Goal: Task Accomplishment & Management: Manage account settings

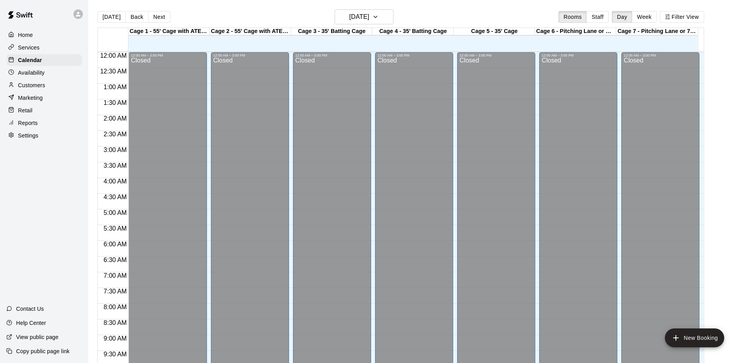
scroll to position [411, 0]
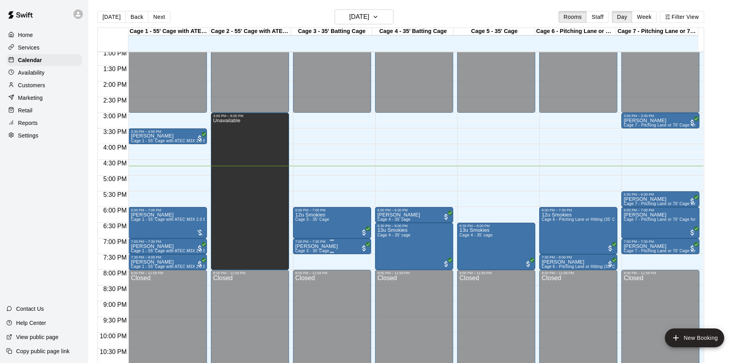
click at [310, 246] on p "[PERSON_NAME]" at bounding box center [316, 246] width 43 height 0
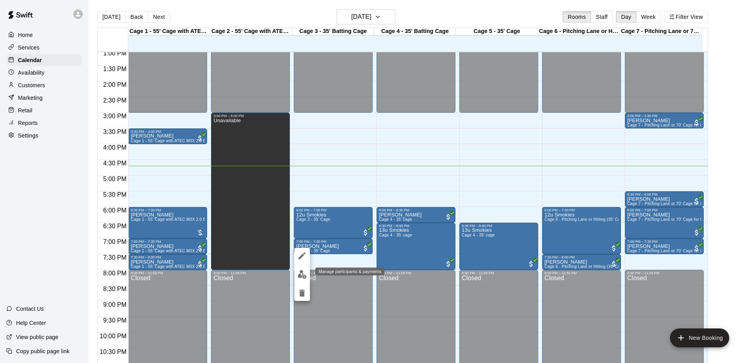
click at [302, 278] on img "edit" at bounding box center [302, 274] width 9 height 9
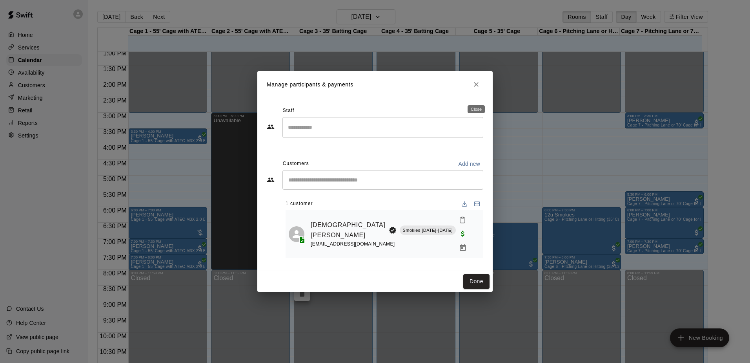
click at [481, 91] on button "Close" at bounding box center [476, 84] width 14 height 14
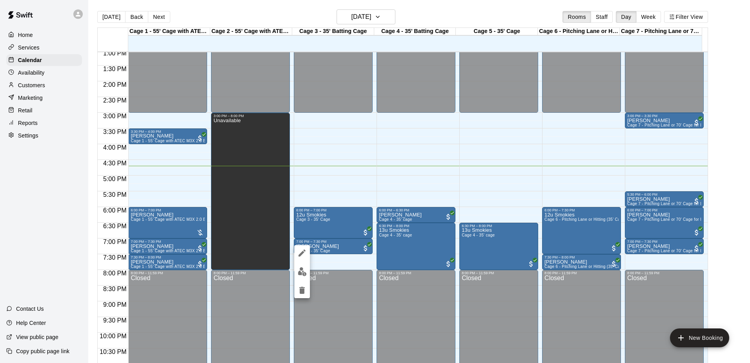
click at [306, 287] on icon "delete" at bounding box center [302, 289] width 9 height 9
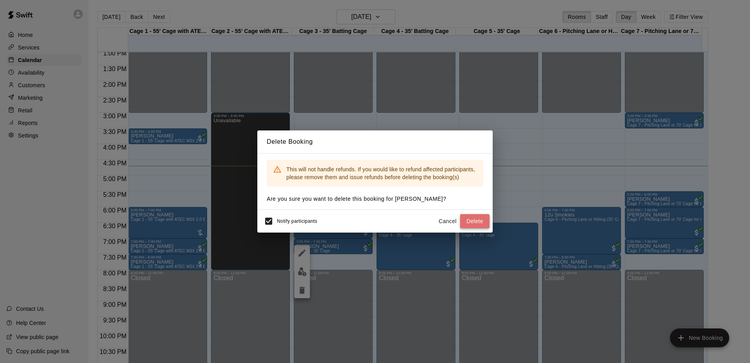
click at [467, 222] on button "Delete" at bounding box center [474, 221] width 29 height 15
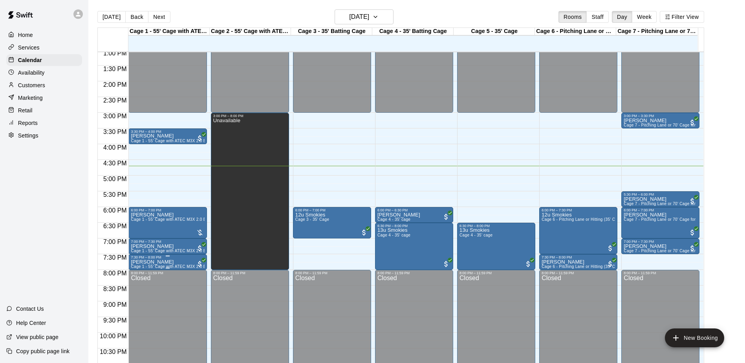
click at [161, 262] on p "[PERSON_NAME]" at bounding box center [167, 262] width 73 height 0
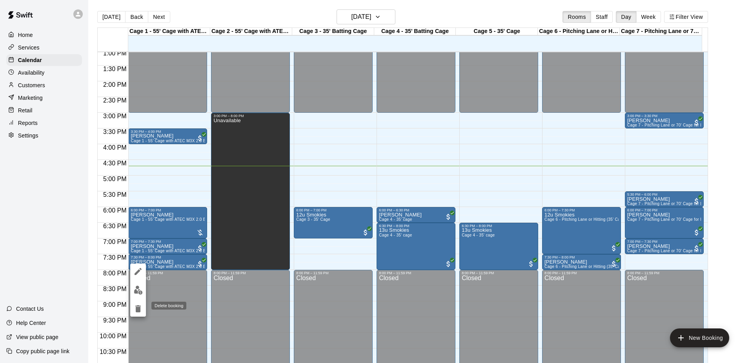
click at [137, 305] on icon "delete" at bounding box center [137, 308] width 5 height 7
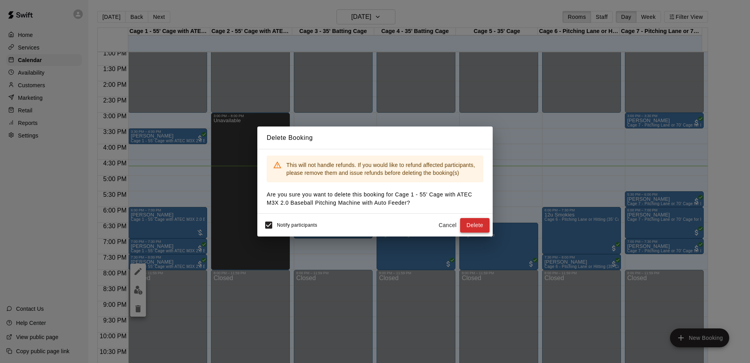
click at [484, 222] on button "Delete" at bounding box center [474, 225] width 29 height 15
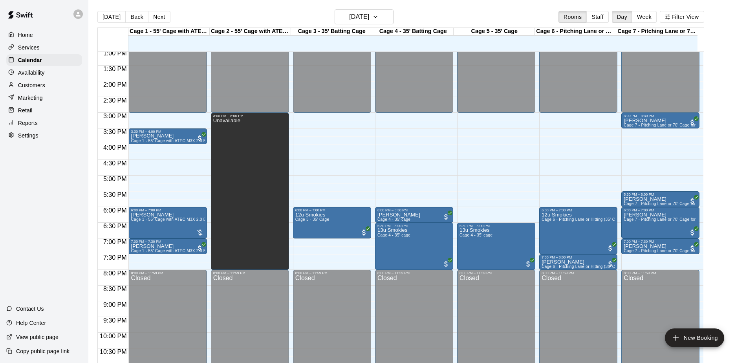
click at [50, 198] on div "Home Services Calendar Availability Customers Marketing Retail Reports Settings…" at bounding box center [44, 181] width 88 height 363
click at [52, 197] on div "Home Services Calendar Availability Customers Marketing Retail Reports Settings…" at bounding box center [44, 181] width 88 height 363
click at [38, 199] on div "Home Services Calendar Availability Customers Marketing Retail Reports Settings…" at bounding box center [44, 181] width 88 height 363
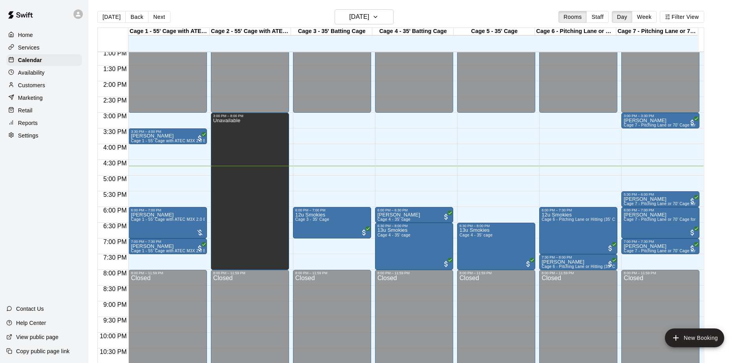
click at [38, 198] on div "Home Services Calendar Availability Customers Marketing Retail Reports Settings…" at bounding box center [44, 181] width 88 height 363
